Goal: Transaction & Acquisition: Purchase product/service

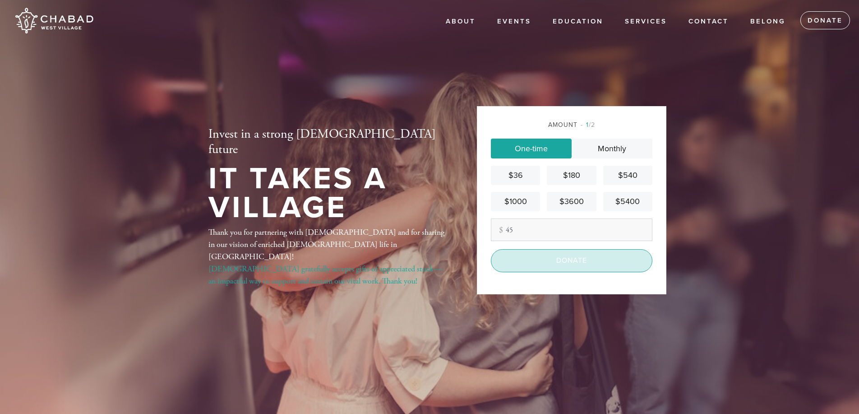
type input "45"
click at [556, 257] on input "Donate" at bounding box center [572, 260] width 162 height 23
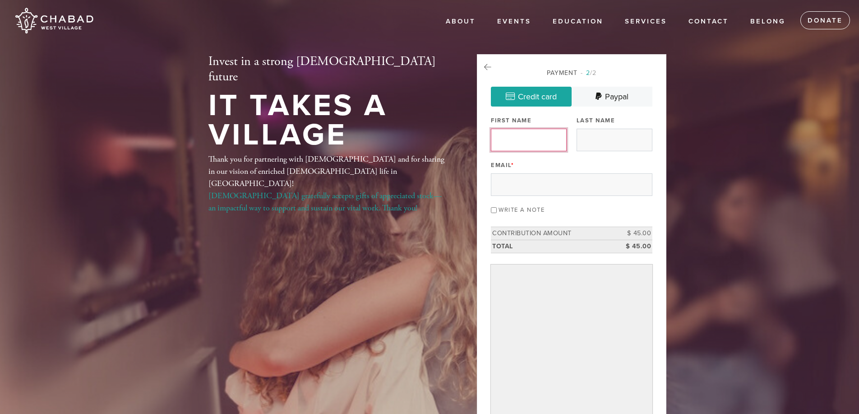
click at [514, 142] on input "First Name" at bounding box center [529, 140] width 76 height 23
type input "agathe"
type input "chambeyron"
drag, startPoint x: 556, startPoint y: 186, endPoint x: 503, endPoint y: 188, distance: 52.9
click at [495, 182] on input "ac12048@edu.nyu" at bounding box center [572, 184] width 162 height 23
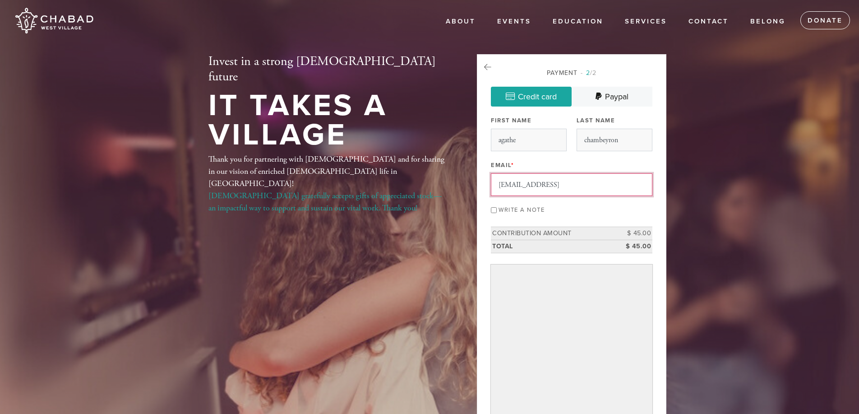
type input "agathe.chambeyron@gmail.com"
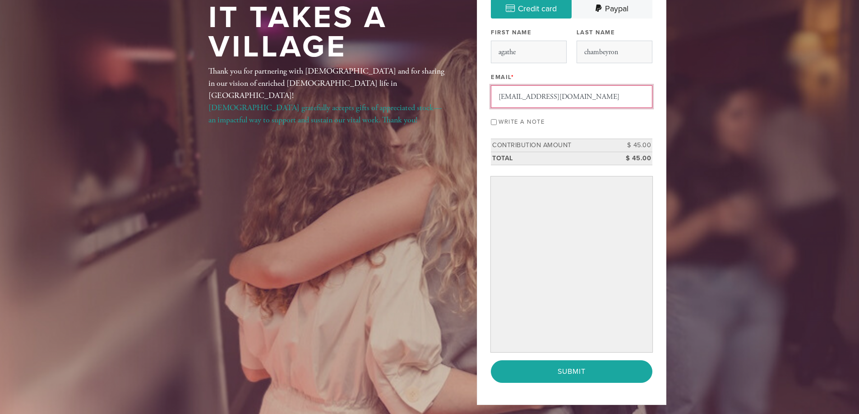
scroll to position [90, 0]
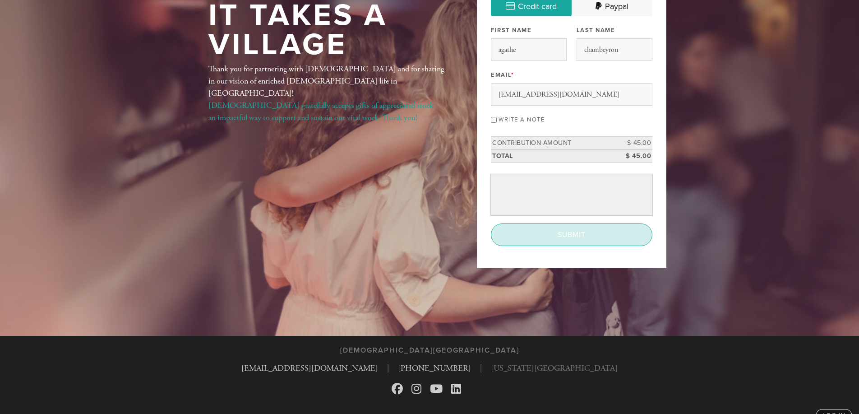
click at [576, 234] on input "Submit" at bounding box center [572, 234] width 162 height 23
